Goal: Task Accomplishment & Management: Complete application form

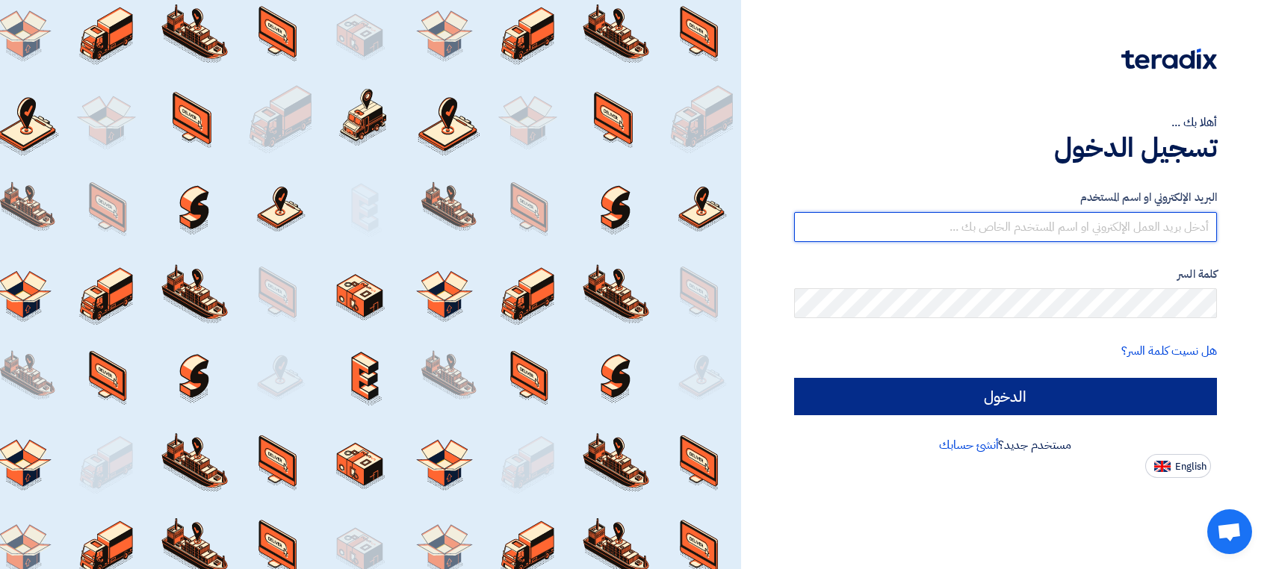
type input "[EMAIL_ADDRESS][DOMAIN_NAME]"
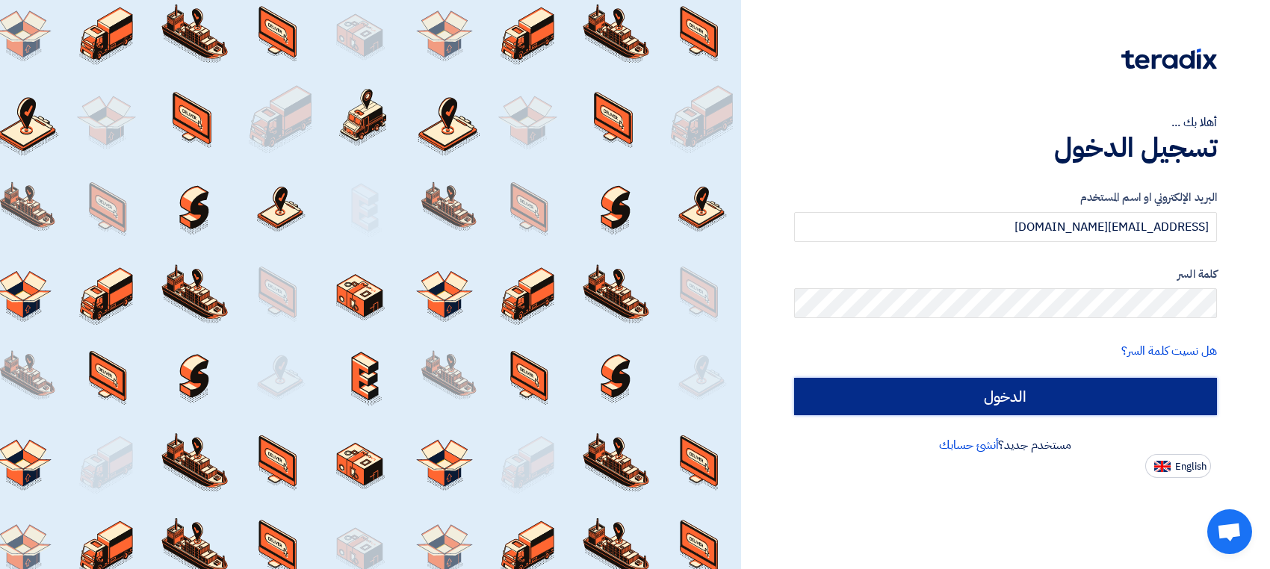
click at [873, 400] on input "الدخول" at bounding box center [1005, 396] width 423 height 37
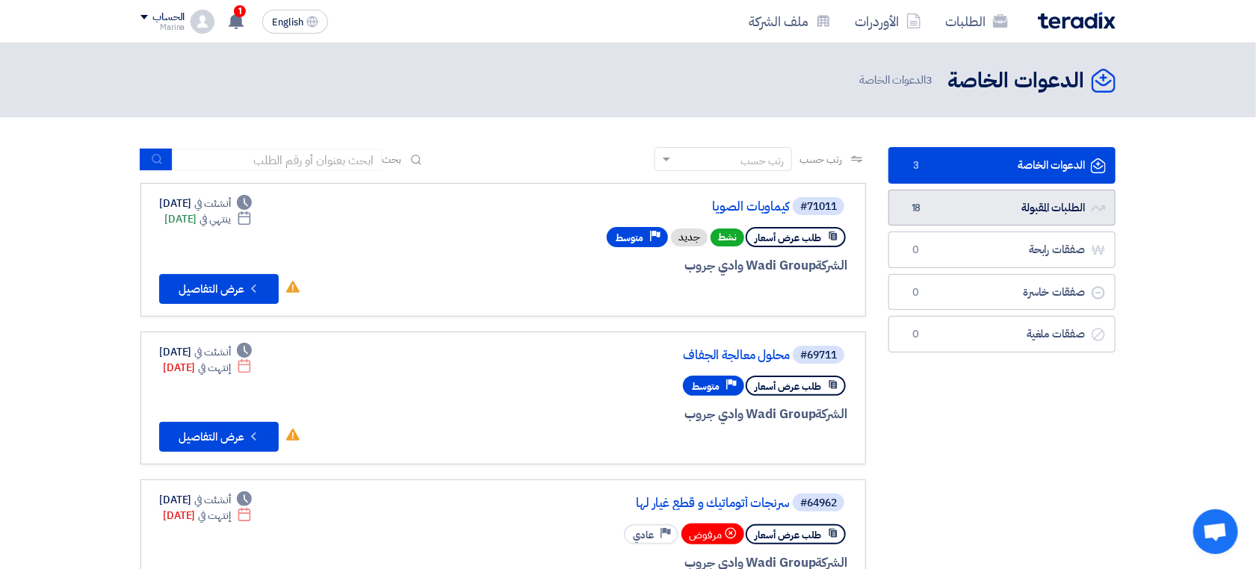
click at [913, 216] on link "الطلبات المقبولة الطلبات المقبولة 18" at bounding box center [1001, 208] width 227 height 37
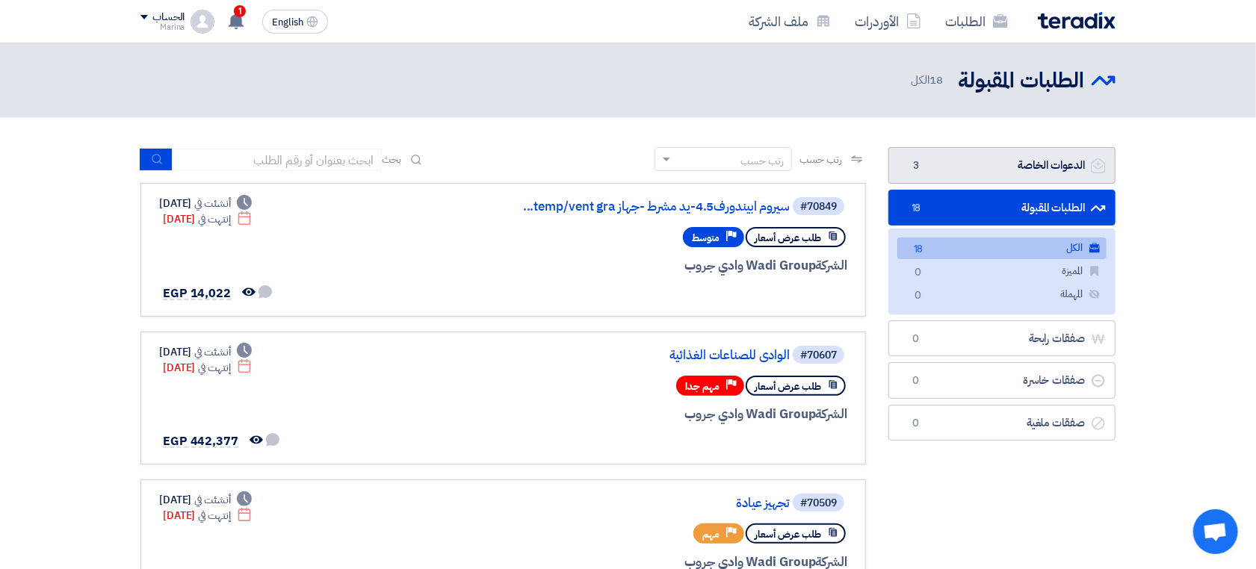
click at [959, 172] on link "الدعوات الخاصة الدعوات الخاصة 3" at bounding box center [1001, 165] width 227 height 37
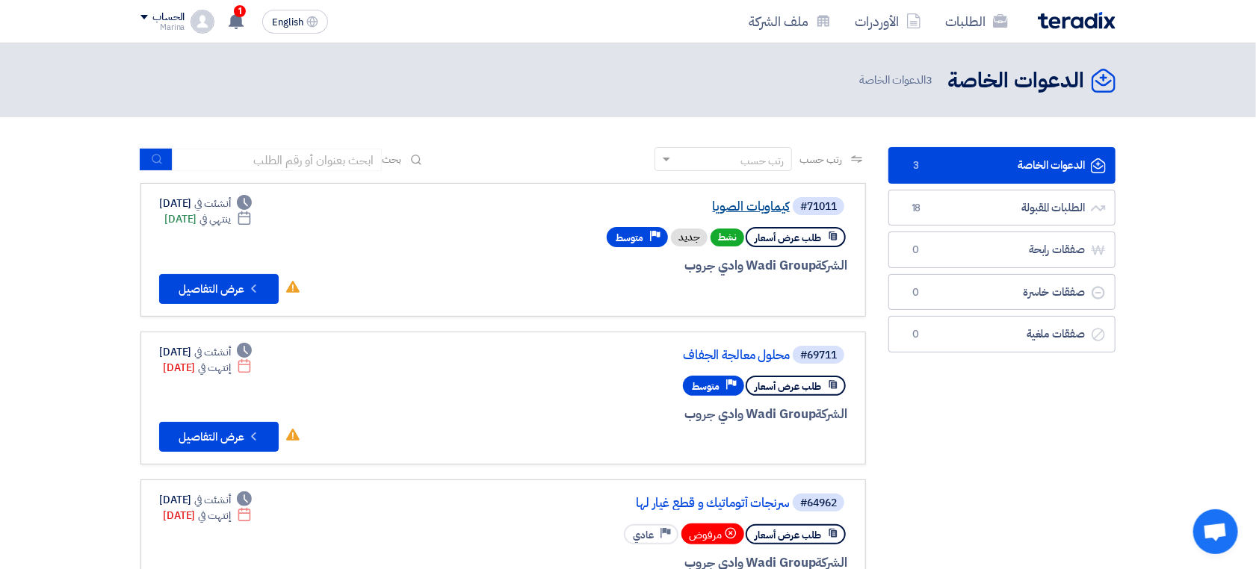
click at [753, 206] on link "كيماويات الصويا" at bounding box center [640, 206] width 299 height 13
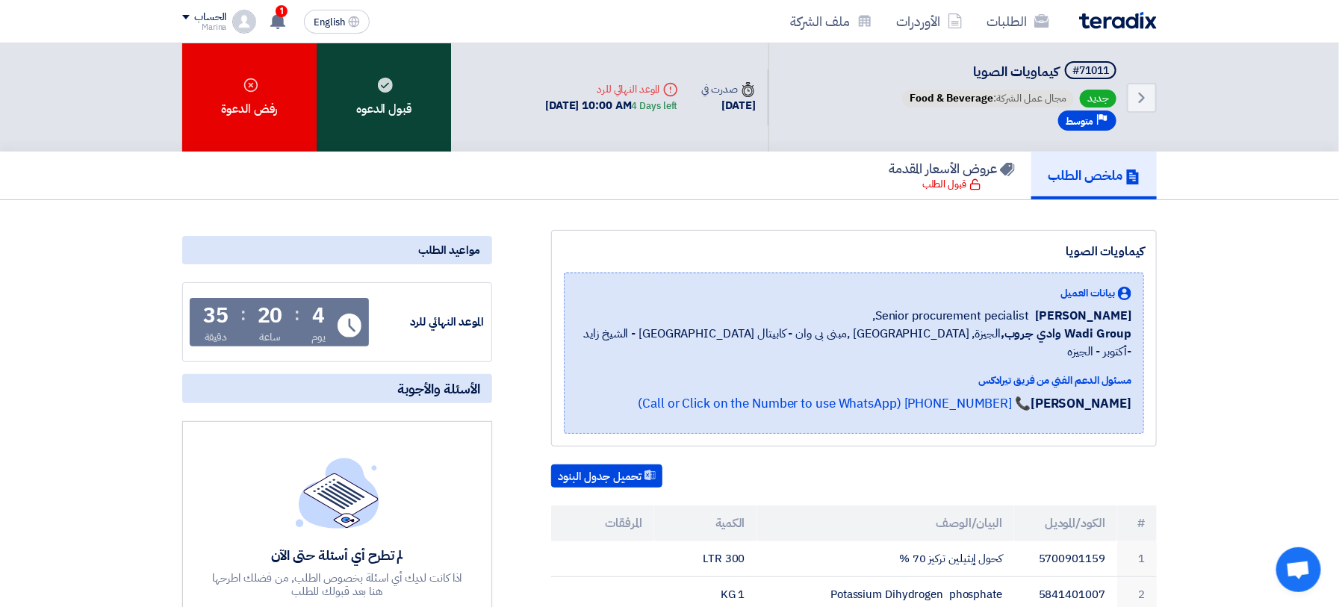
click at [396, 114] on div "قبول الدعوه" at bounding box center [384, 97] width 134 height 108
